Goal: Information Seeking & Learning: Learn about a topic

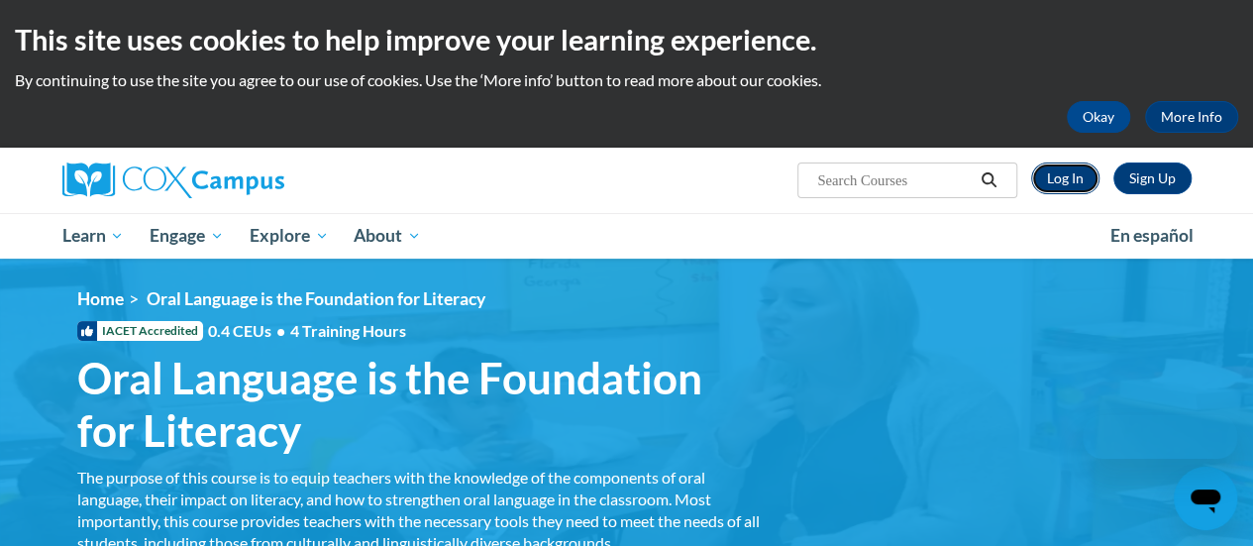
click at [1071, 173] on link "Log In" at bounding box center [1065, 178] width 68 height 32
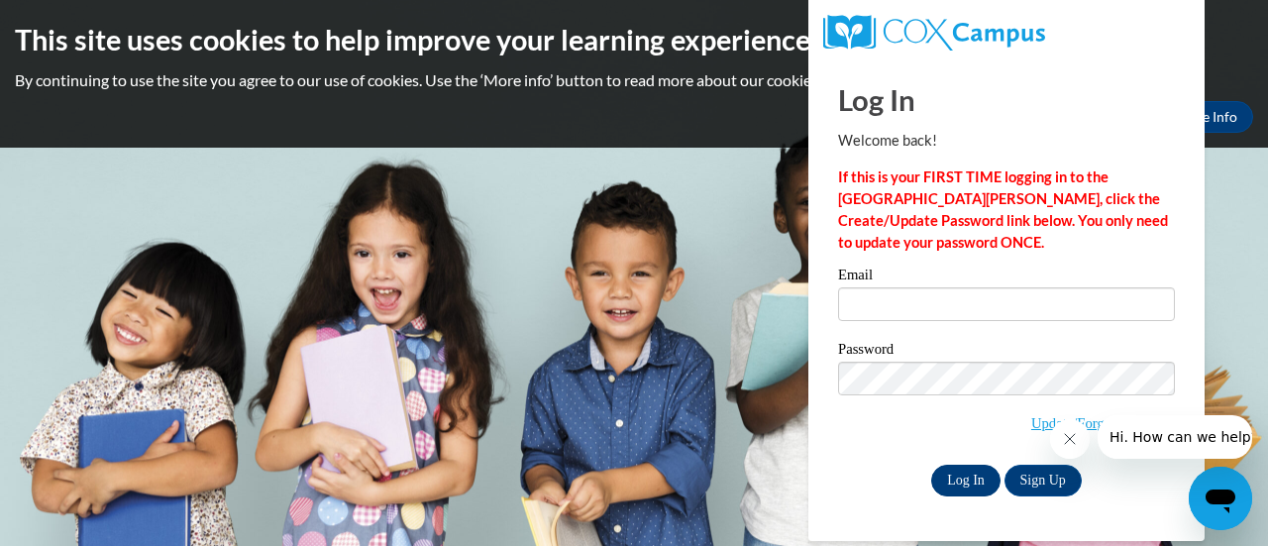
type input "jennifer.mlachnik@muskegonorway.org"
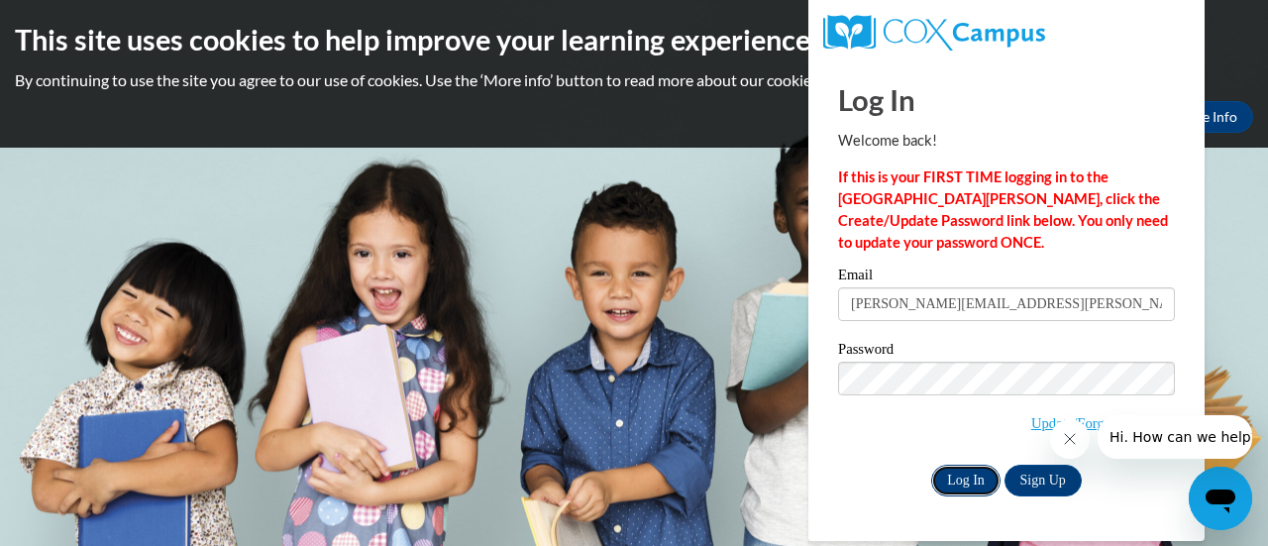
click at [975, 477] on input "Log In" at bounding box center [965, 481] width 69 height 32
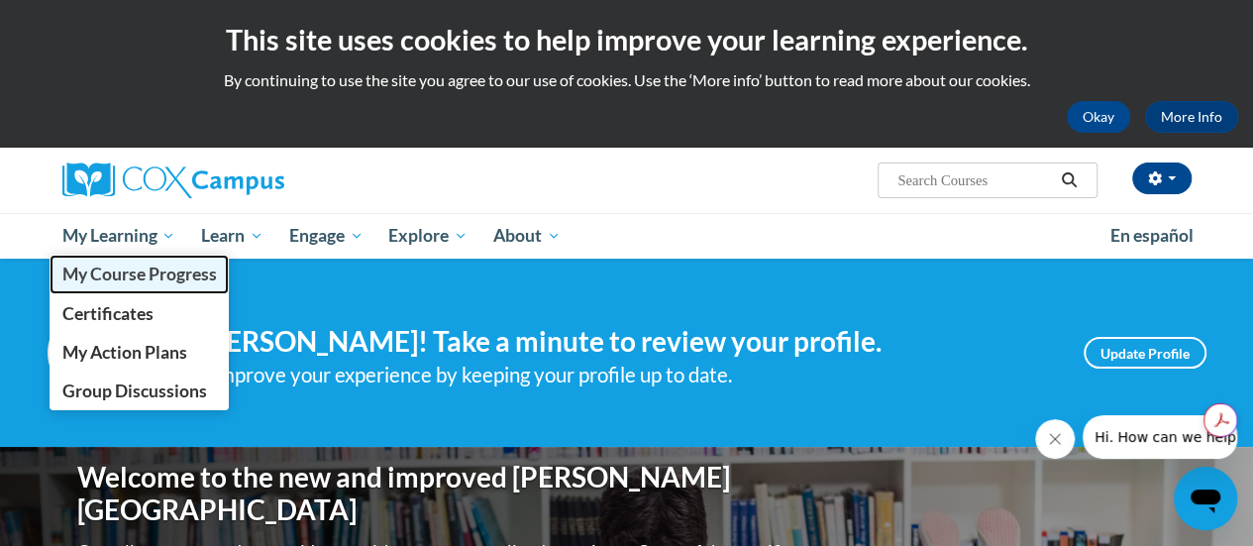
click at [125, 277] on span "My Course Progress" at bounding box center [138, 274] width 155 height 21
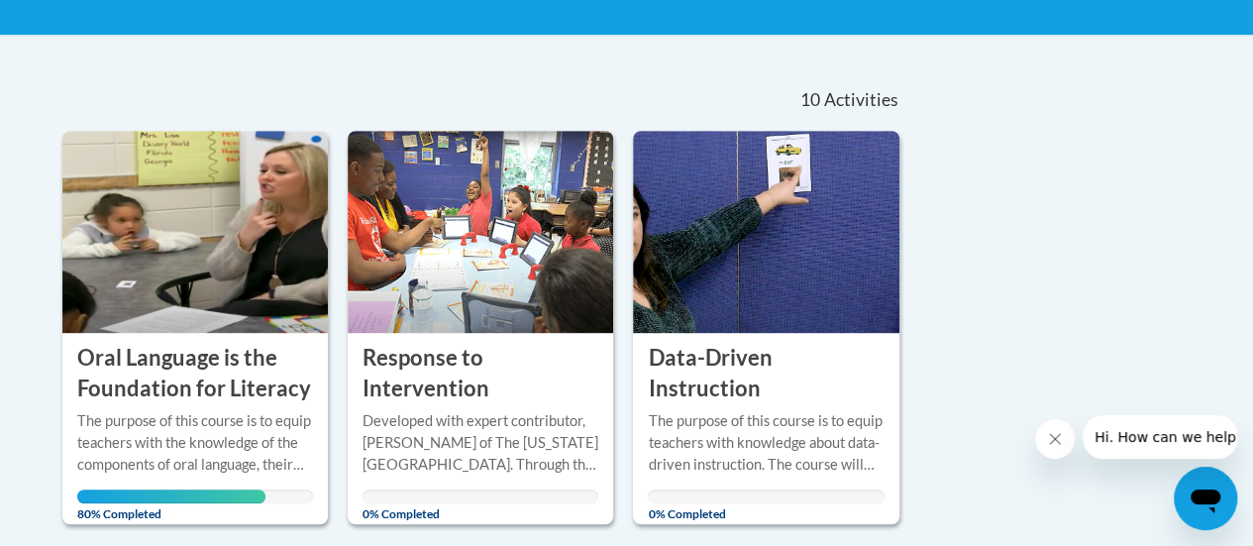
scroll to position [379, 0]
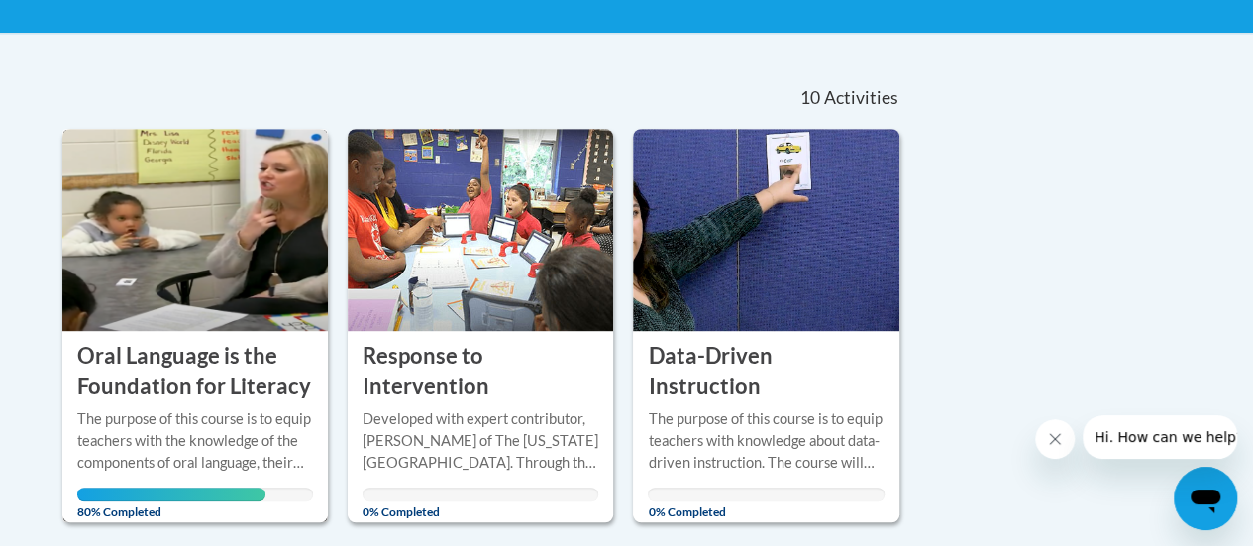
click at [125, 277] on img at bounding box center [195, 230] width 266 height 202
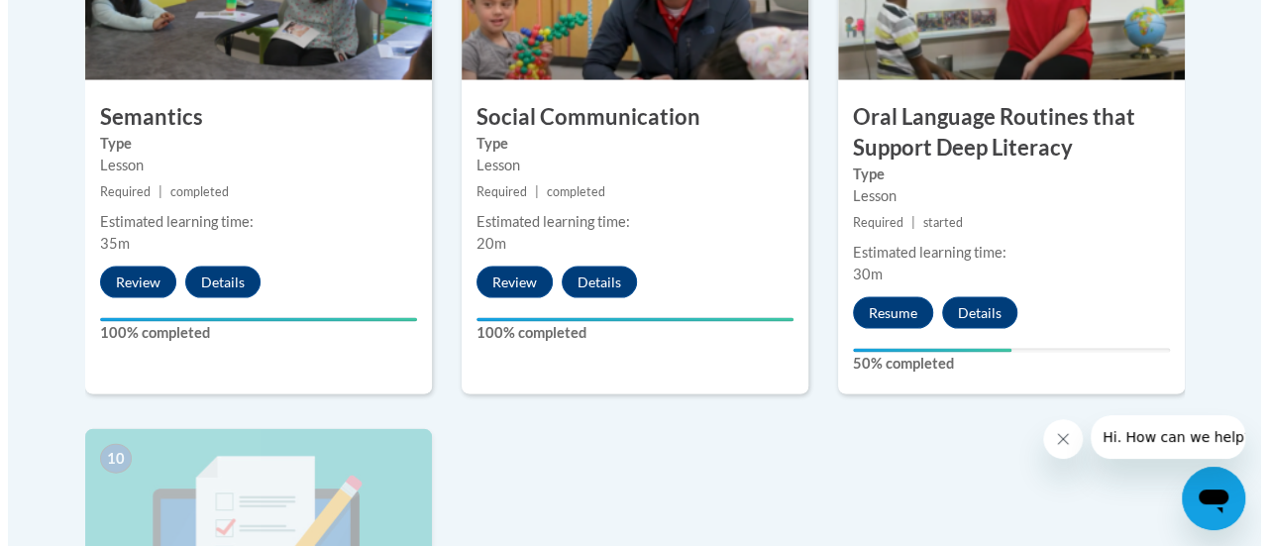
scroll to position [1924, 0]
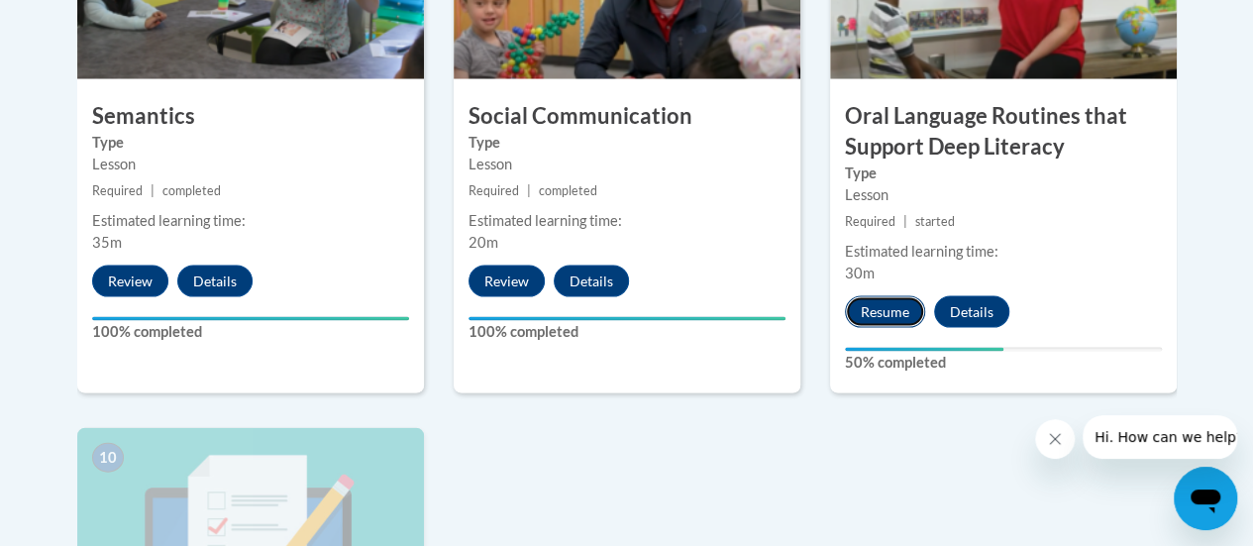
click at [901, 309] on button "Resume" at bounding box center [885, 312] width 80 height 32
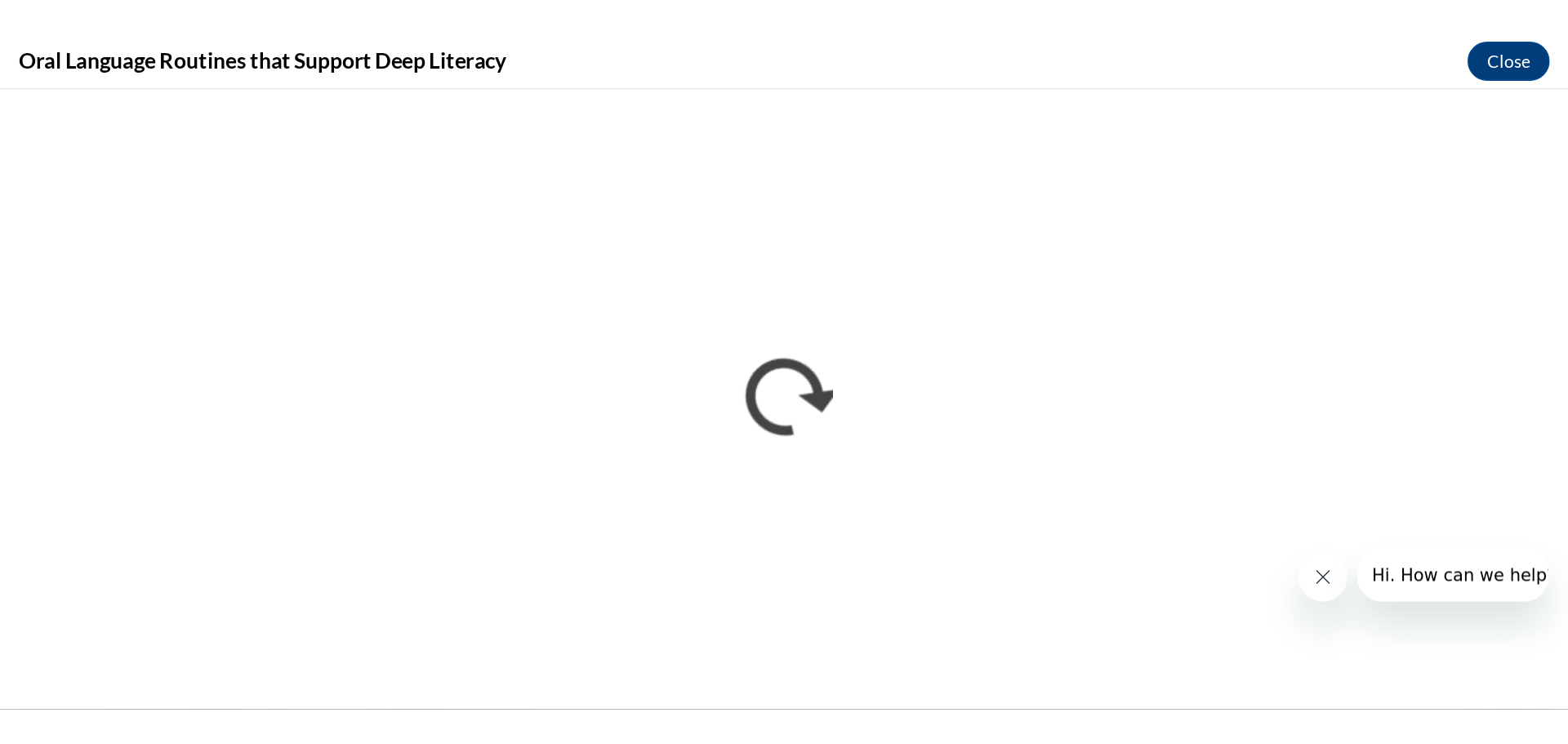
scroll to position [0, 0]
